Goal: Task Accomplishment & Management: Use online tool/utility

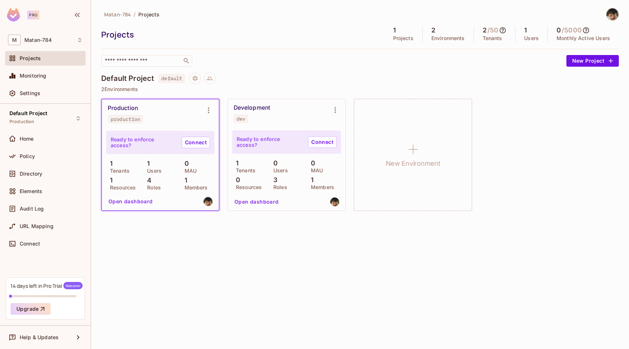
click at [143, 198] on button "Open dashboard" at bounding box center [131, 201] width 50 height 12
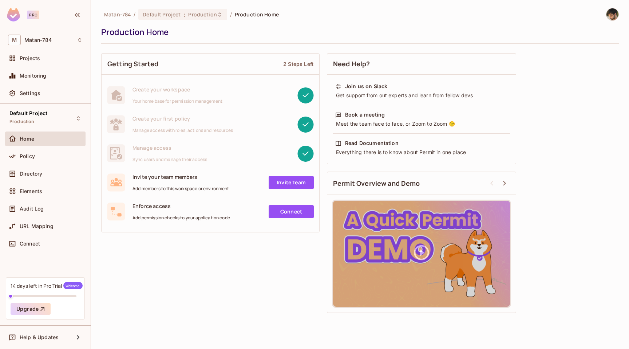
click at [294, 183] on link "Invite Team" at bounding box center [291, 182] width 45 height 13
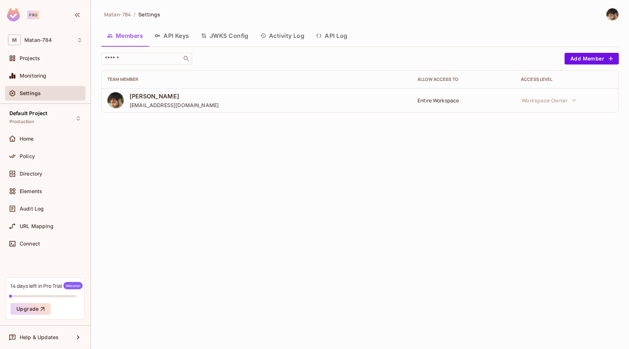
click at [188, 35] on button "API Keys" at bounding box center [172, 36] width 46 height 18
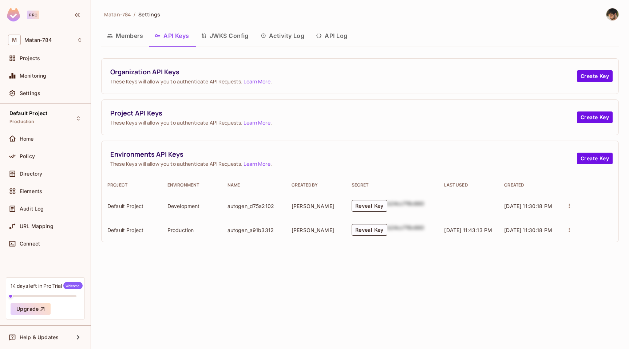
click at [216, 38] on button "JWKS Config" at bounding box center [224, 36] width 59 height 18
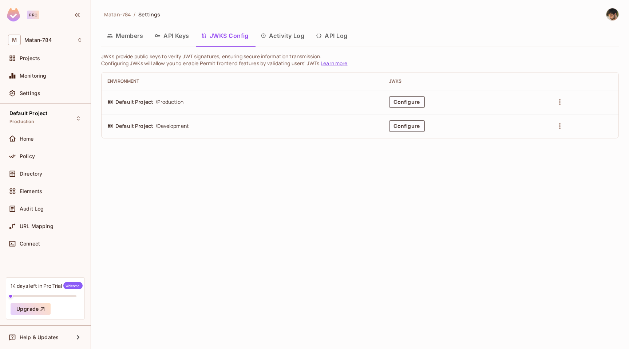
click at [282, 43] on button "Activity Log" at bounding box center [282, 36] width 56 height 18
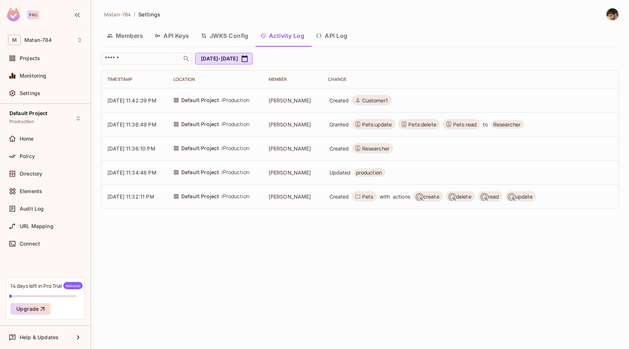
click at [139, 36] on button "Members" at bounding box center [125, 36] width 48 height 18
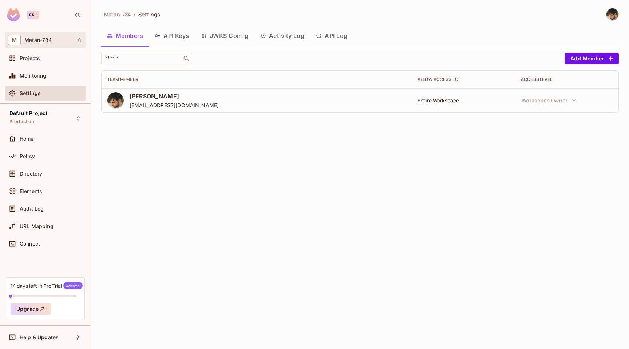
click at [41, 43] on div "M Matan-784" at bounding box center [45, 40] width 75 height 11
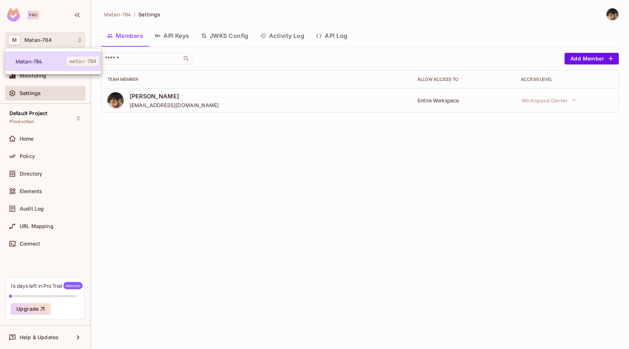
click at [39, 58] on span "Matan-784" at bounding box center [41, 61] width 51 height 7
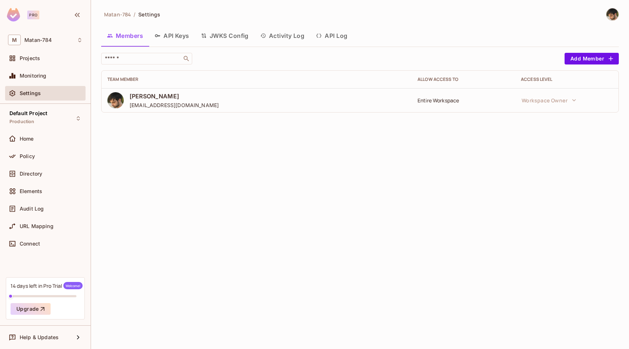
click at [20, 12] on div "Pro" at bounding box center [27, 14] width 40 height 13
click at [16, 14] on img at bounding box center [13, 14] width 13 height 13
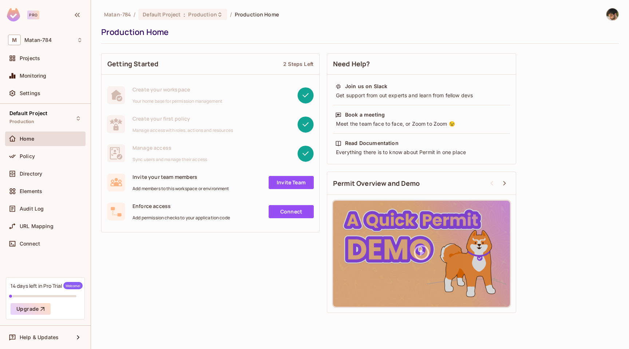
click at [279, 181] on link "Invite Team" at bounding box center [291, 182] width 45 height 13
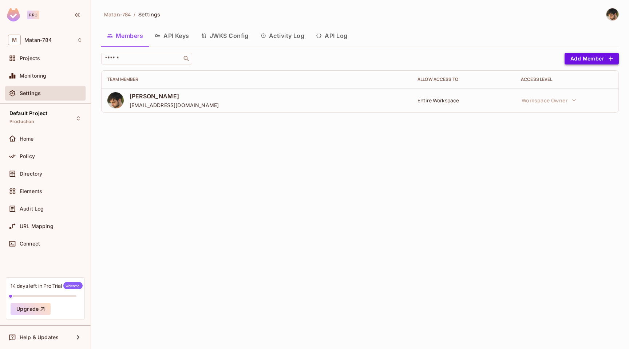
click at [590, 56] on button "Add Member" at bounding box center [592, 59] width 54 height 12
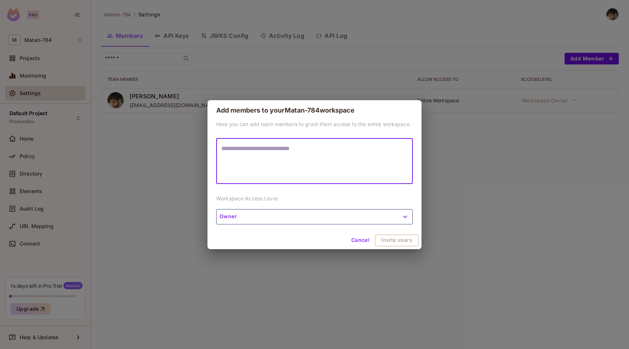
click at [265, 170] on textarea at bounding box center [314, 160] width 186 height 33
type textarea "*"
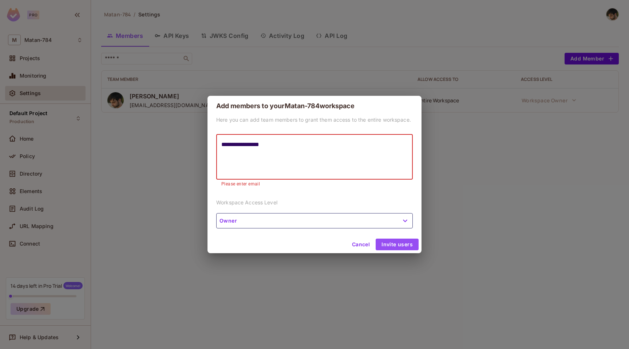
type textarea "**********"
click at [398, 239] on button "Invite users" at bounding box center [397, 244] width 43 height 12
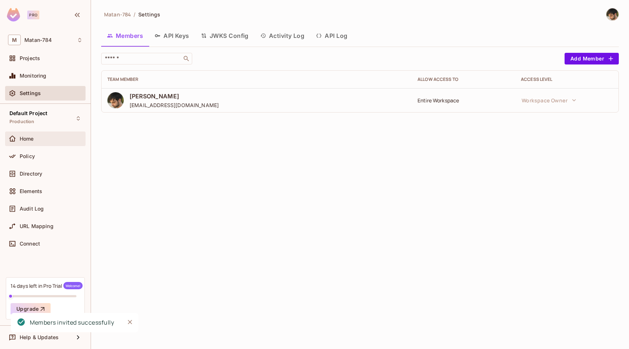
click at [32, 139] on span "Home" at bounding box center [27, 139] width 14 height 6
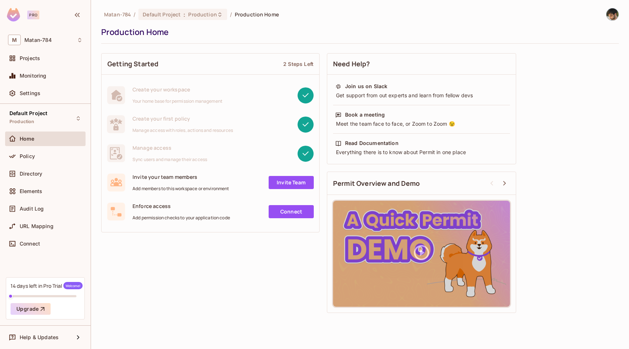
click at [284, 209] on link "Connect" at bounding box center [291, 211] width 45 height 13
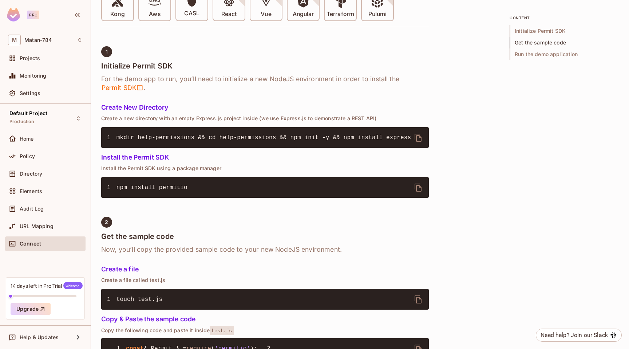
scroll to position [255, 0]
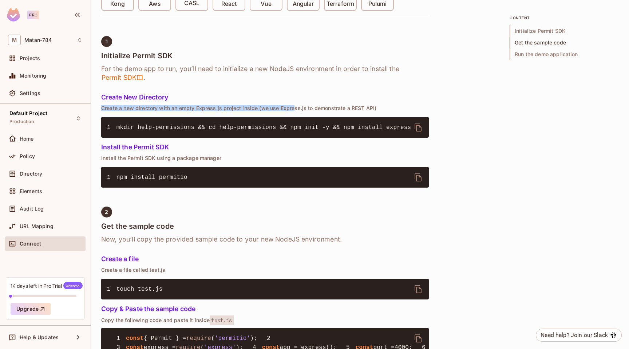
drag, startPoint x: 102, startPoint y: 107, endPoint x: 292, endPoint y: 109, distance: 190.4
click at [292, 109] on p "Create a new directory with an empty Express.js project inside (we use Express.…" at bounding box center [265, 108] width 328 height 6
click at [380, 108] on p "Create a new directory with an empty Express.js project inside (we use Express.…" at bounding box center [265, 108] width 328 height 6
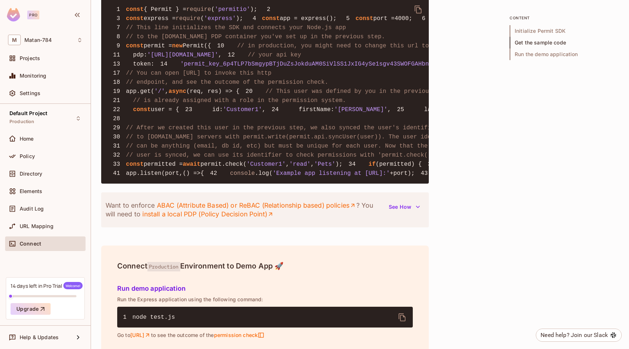
scroll to position [586, 0]
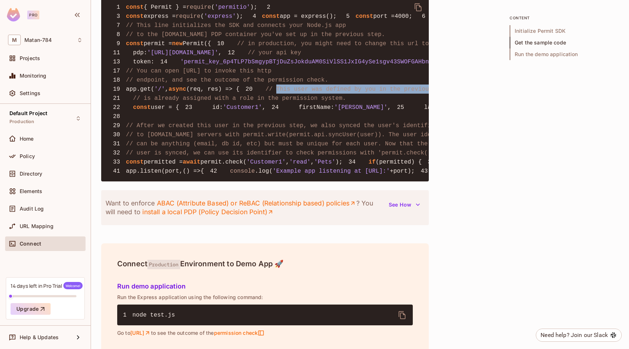
drag, startPoint x: 337, startPoint y: 174, endPoint x: 143, endPoint y: 174, distance: 193.6
click at [143, 174] on pre "1 const { Permit } = require ( 'permitio' ); 2 3 const express = require ( 'exp…" at bounding box center [265, 89] width 328 height 185
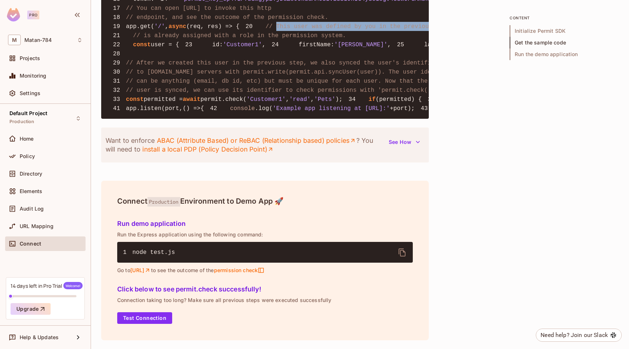
scroll to position [816, 0]
click at [416, 146] on icon "button" at bounding box center [417, 141] width 7 height 7
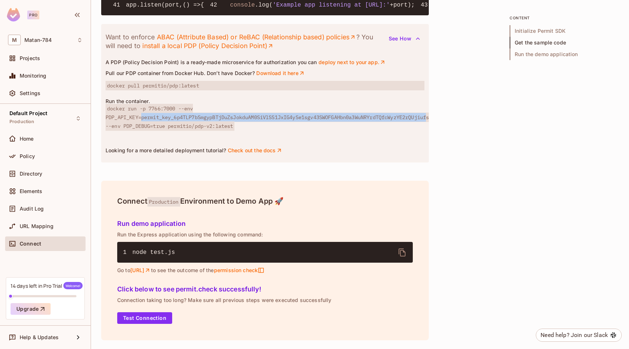
scroll to position [0, 16]
drag, startPoint x: 143, startPoint y: 177, endPoint x: 426, endPoint y: 175, distance: 282.8
click at [426, 131] on span "docker run -p 7766:7000 --env PDP_API_KEY=permit_key_6p4TLP7bSmgypBTjDuZsJokduA…" at bounding box center [267, 117] width 323 height 27
copy span "permit_key_6p4TLP7bSmgypBTjDuZsJokduAM0SiVlSS1JxIG4ySe1sgv43SWOFGAHbn0a3WuNRYrd…"
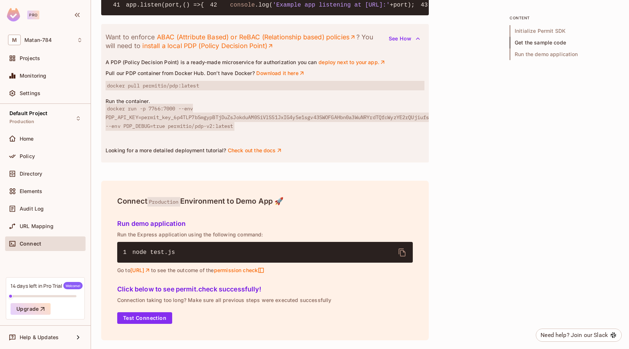
click at [120, 131] on span "docker run -p 7766:7000 --env PDP_API_KEY=permit_key_6p4TLP7bSmgypBTjDuZsJokduA…" at bounding box center [267, 117] width 323 height 27
click at [124, 131] on span "docker run -p 7766:7000 --env PDP_API_KEY=permit_key_6p4TLP7bSmgypBTjDuZsJokduA…" at bounding box center [267, 117] width 323 height 27
copy span "PDP_API_KEY"
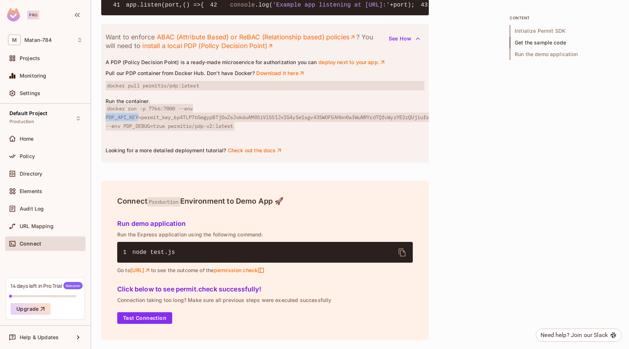
scroll to position [953, 0]
click at [247, 150] on link "Check out the docs" at bounding box center [254, 150] width 55 height 7
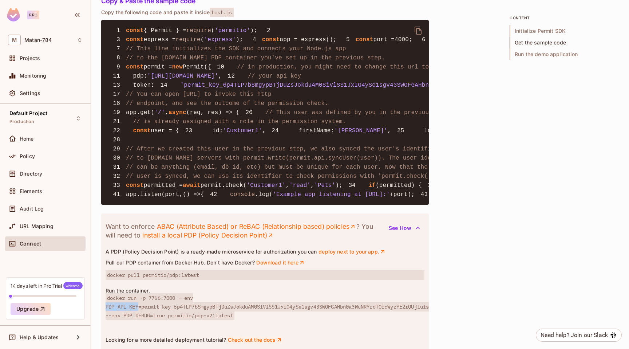
scroll to position [559, 0]
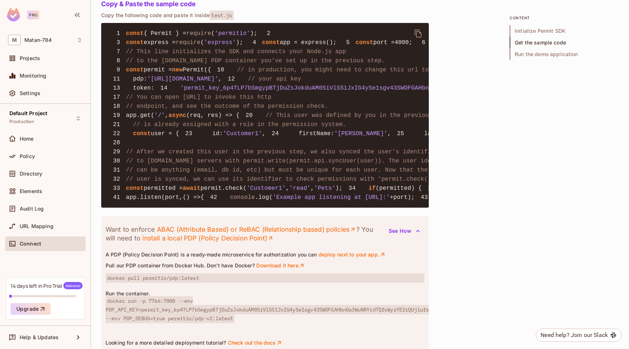
click at [238, 34] on span "'permitio'" at bounding box center [233, 33] width 36 height 7
copy span "permitio"
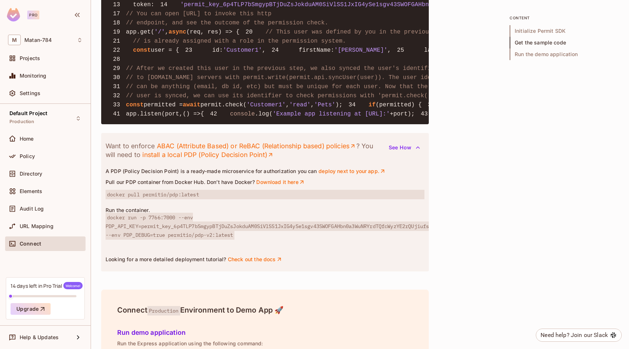
scroll to position [649, 0]
